Goal: Task Accomplishment & Management: Use online tool/utility

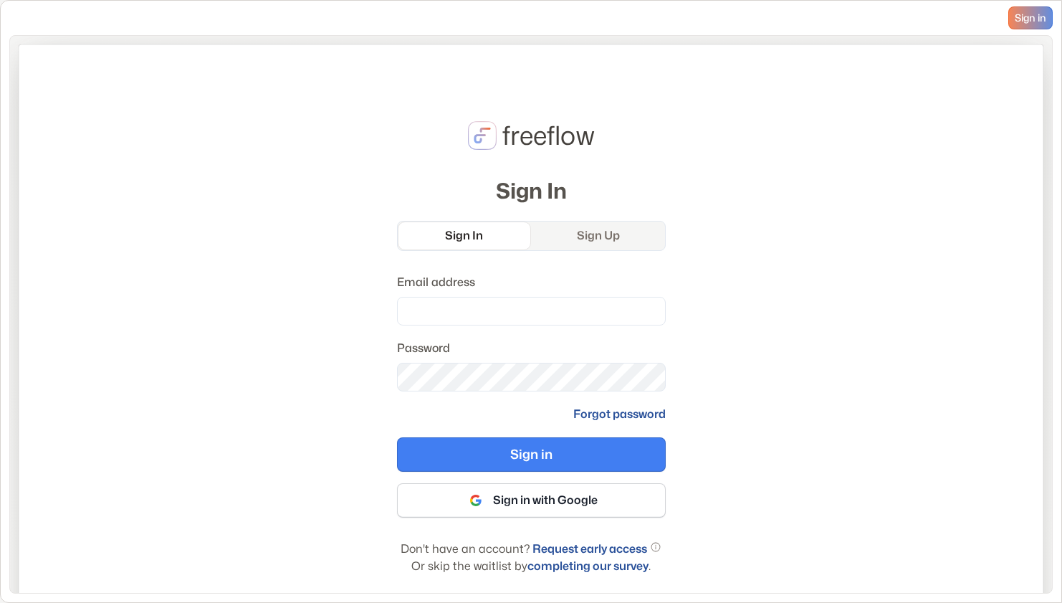
click at [620, 225] on link "Sign Up" at bounding box center [598, 236] width 133 height 29
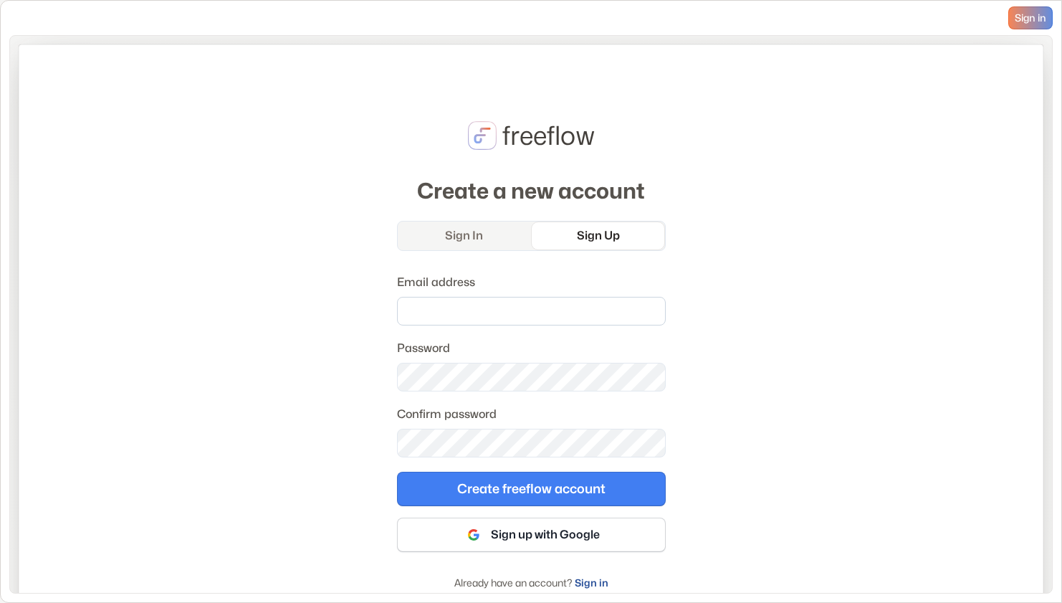
click at [513, 300] on input "Email address" at bounding box center [531, 311] width 269 height 29
type input "**********"
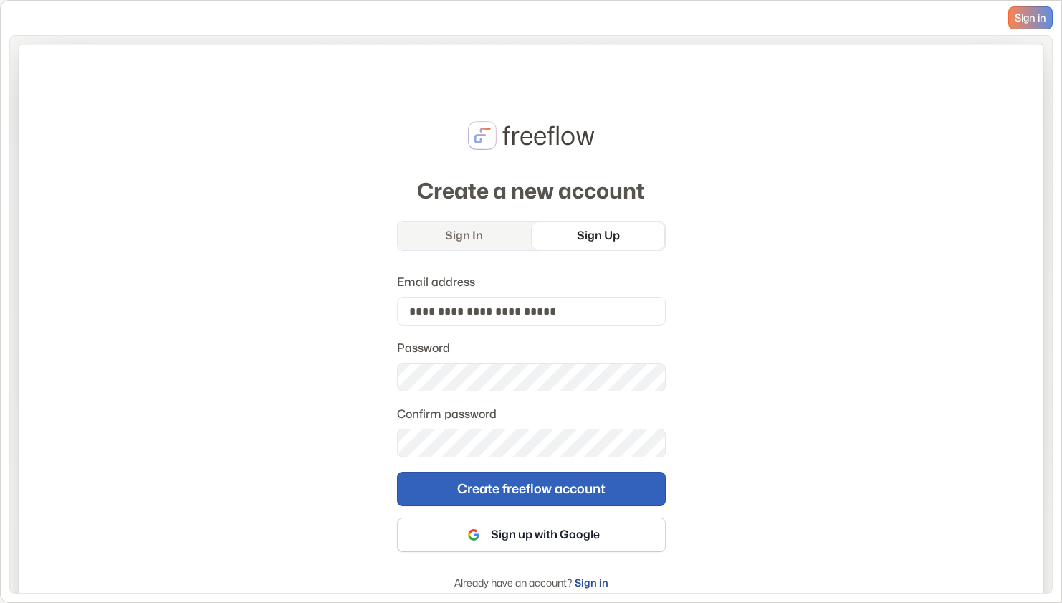
click at [542, 491] on button "Create freeflow account" at bounding box center [531, 489] width 269 height 34
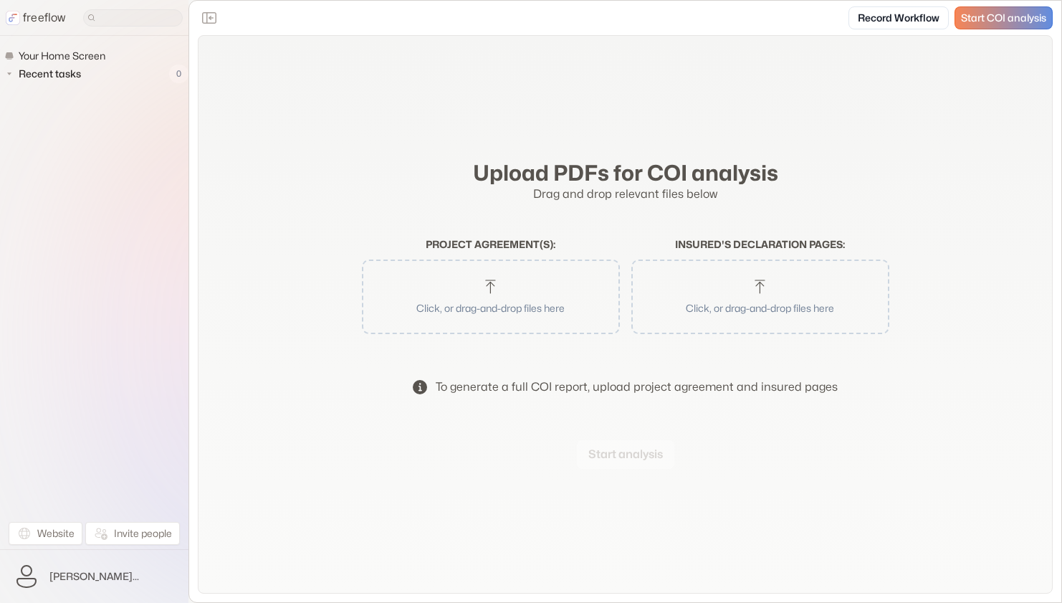
click at [500, 272] on button "Click, or drag-and-drop files here" at bounding box center [491, 297] width 244 height 60
click at [647, 458] on button "Start analysis" at bounding box center [626, 454] width 98 height 29
